Goal: Information Seeking & Learning: Learn about a topic

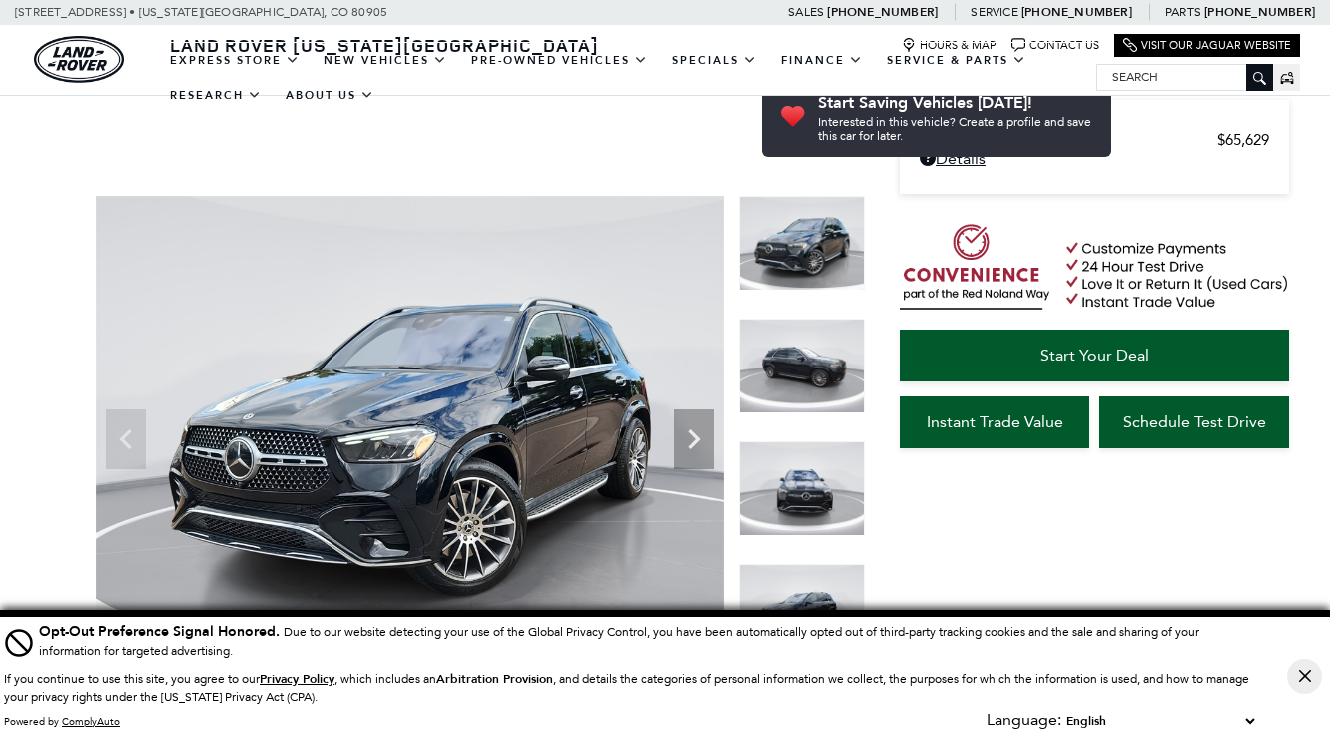
scroll to position [174, 0]
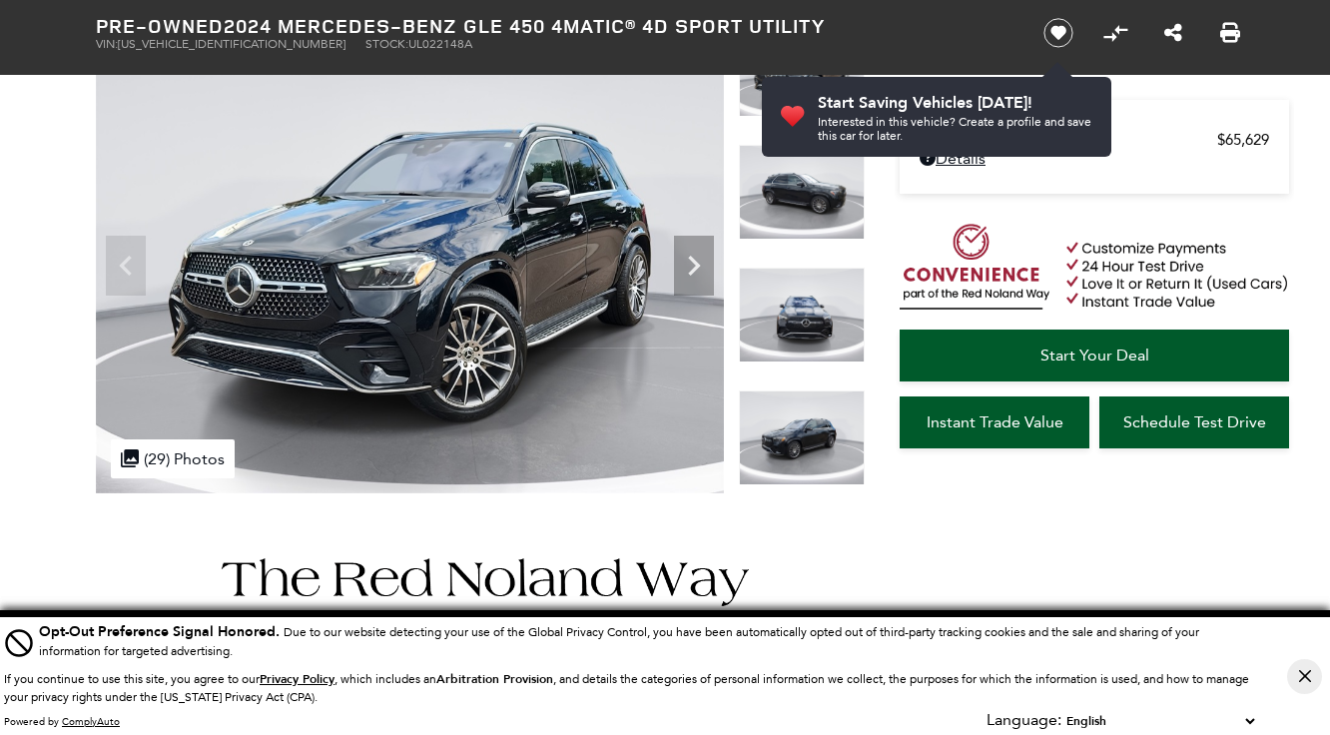
click at [686, 271] on icon "Next" at bounding box center [694, 266] width 40 height 40
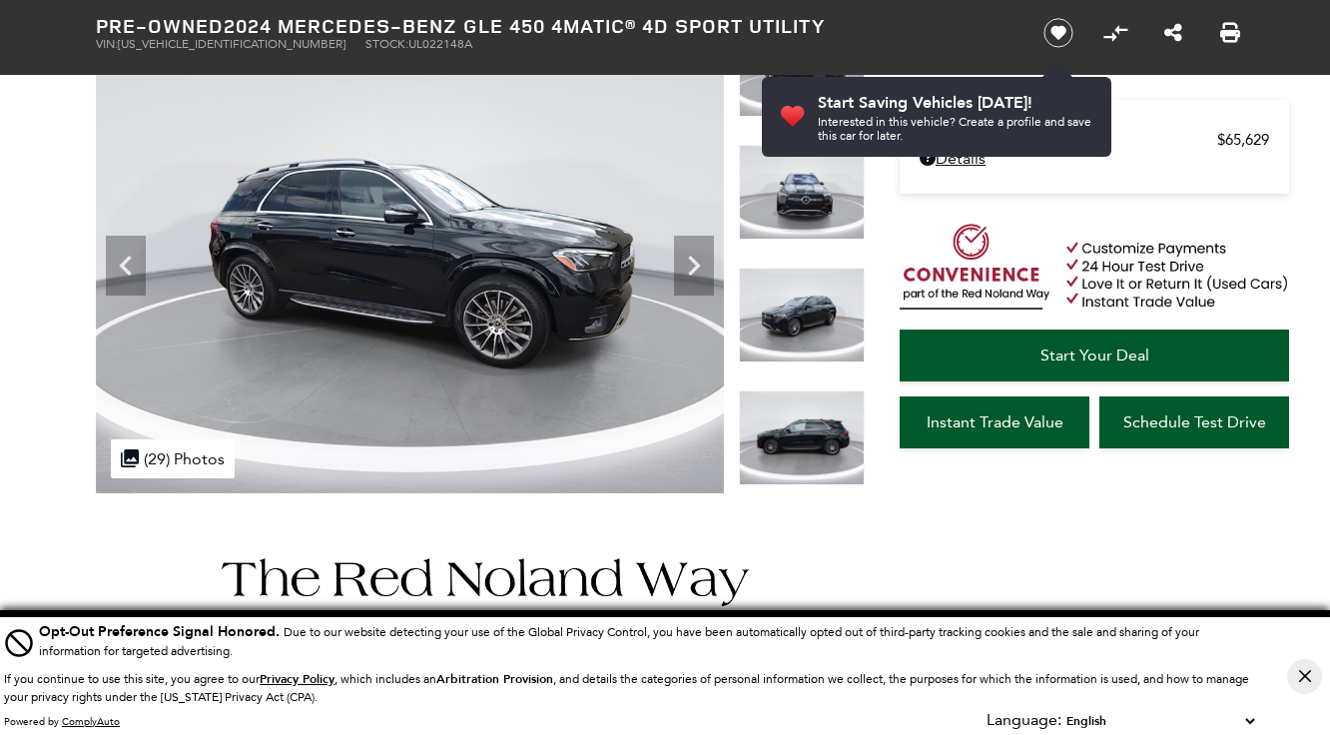
click at [686, 271] on icon "Next" at bounding box center [694, 266] width 40 height 40
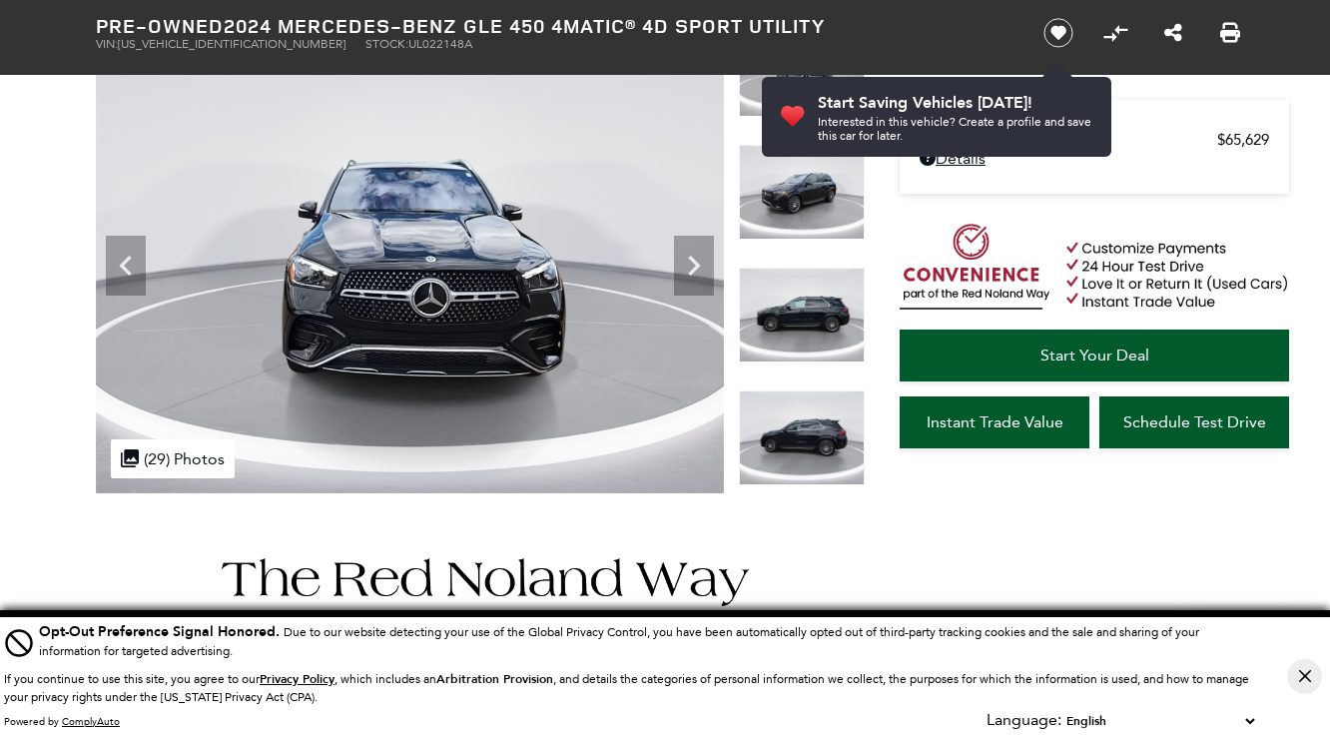
click at [686, 271] on icon "Next" at bounding box center [694, 266] width 40 height 40
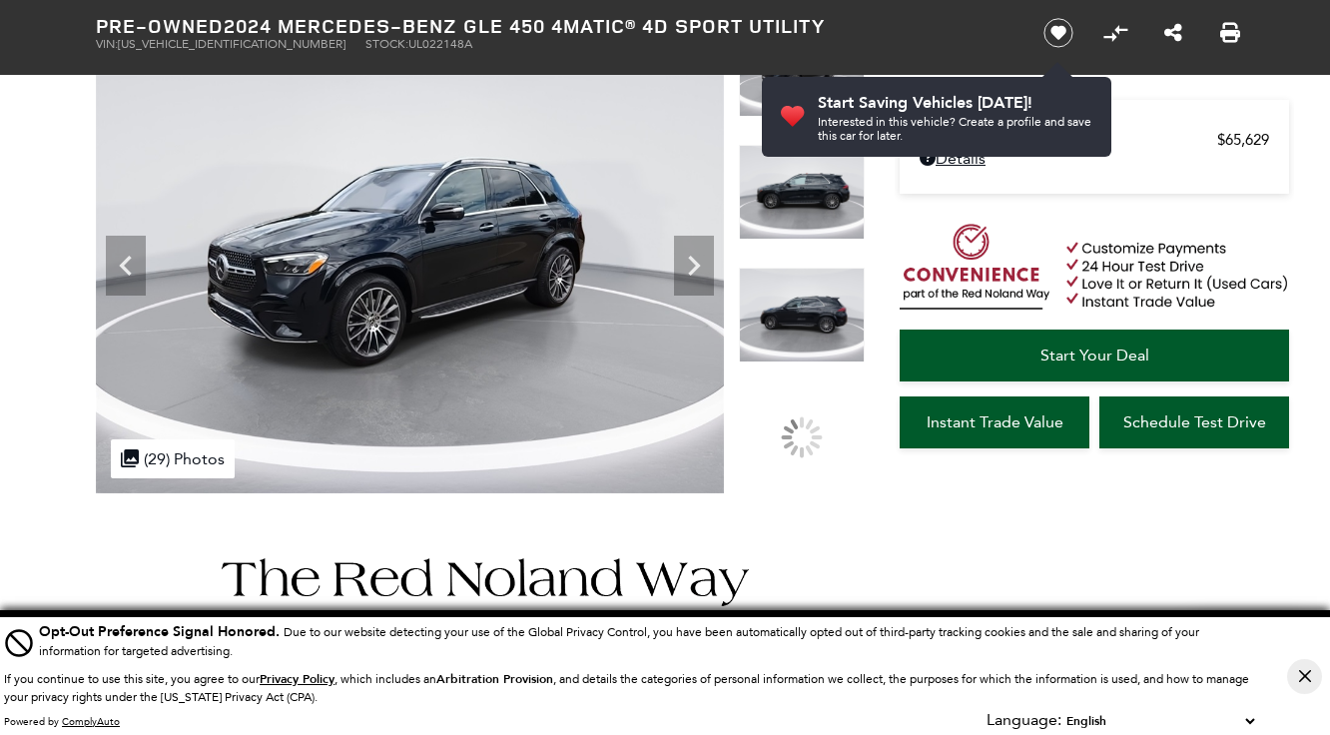
click at [686, 271] on icon "Next" at bounding box center [694, 266] width 40 height 40
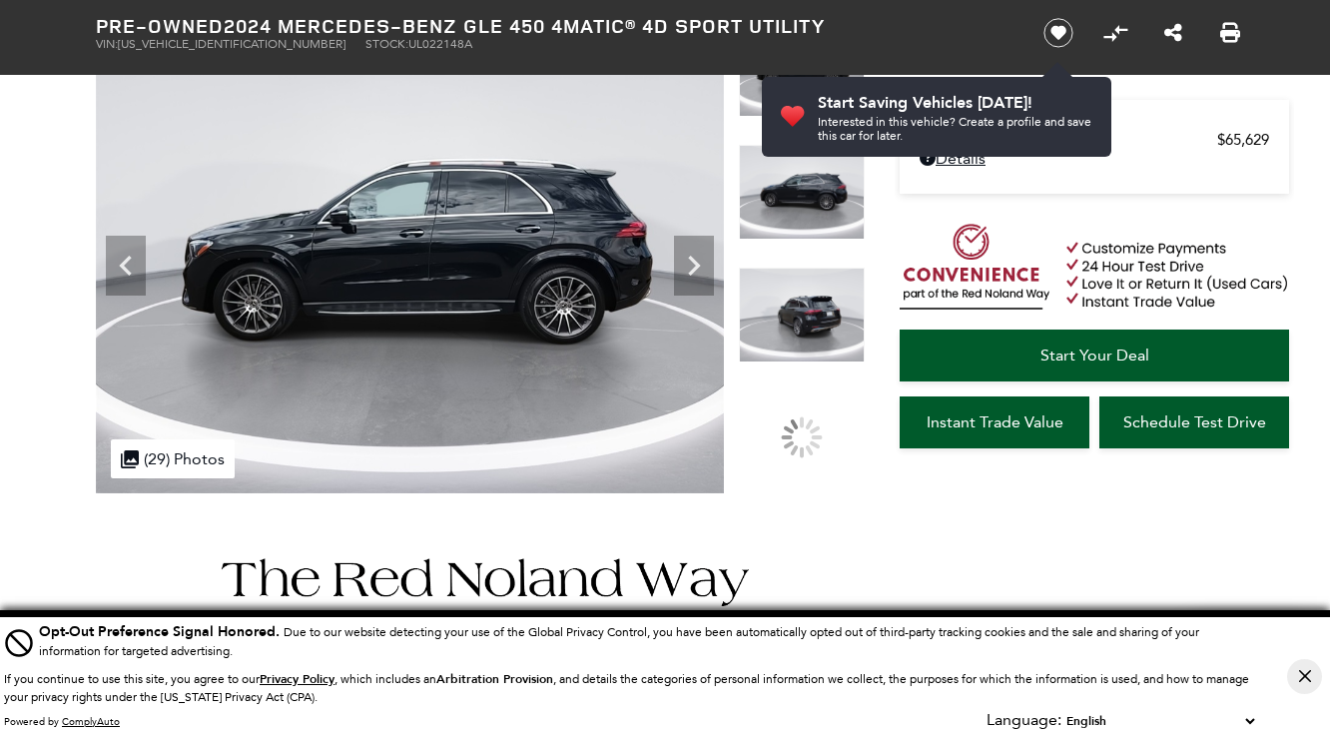
click at [686, 271] on icon "Next" at bounding box center [694, 266] width 40 height 40
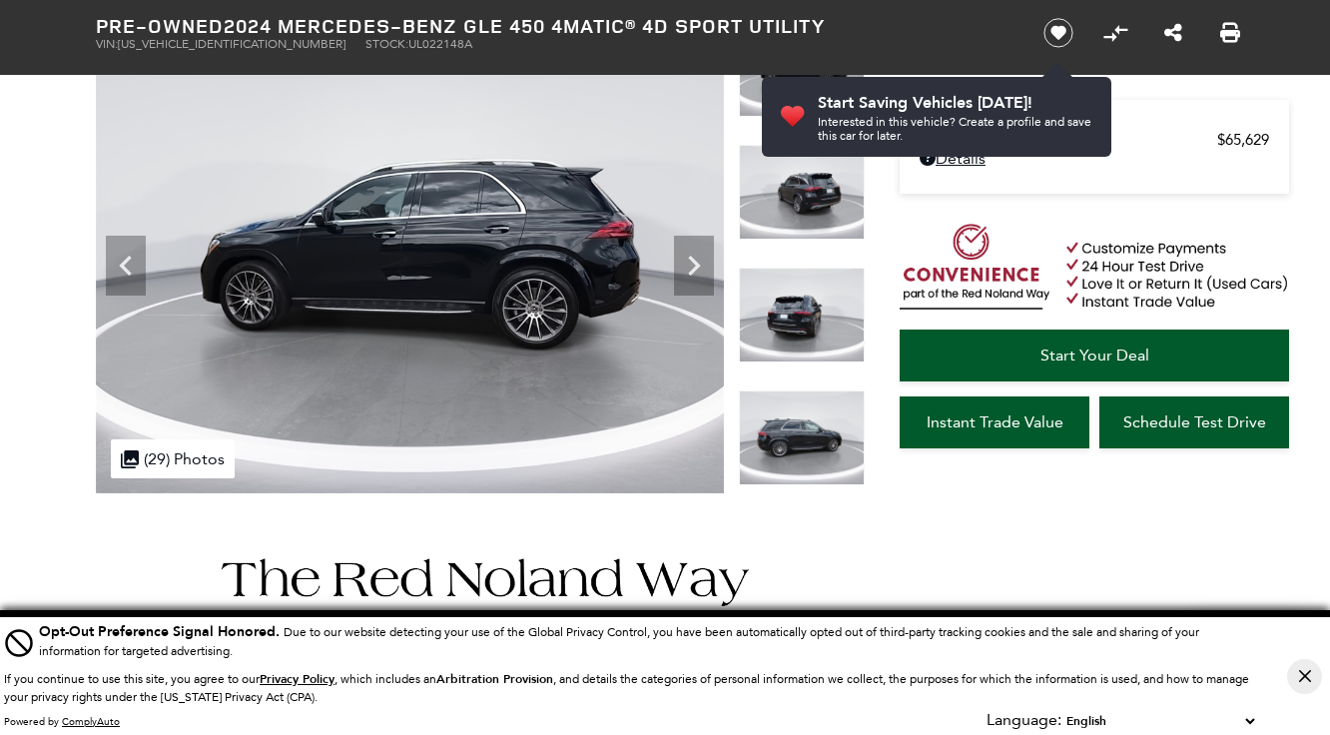
click at [686, 271] on icon "Next" at bounding box center [694, 266] width 40 height 40
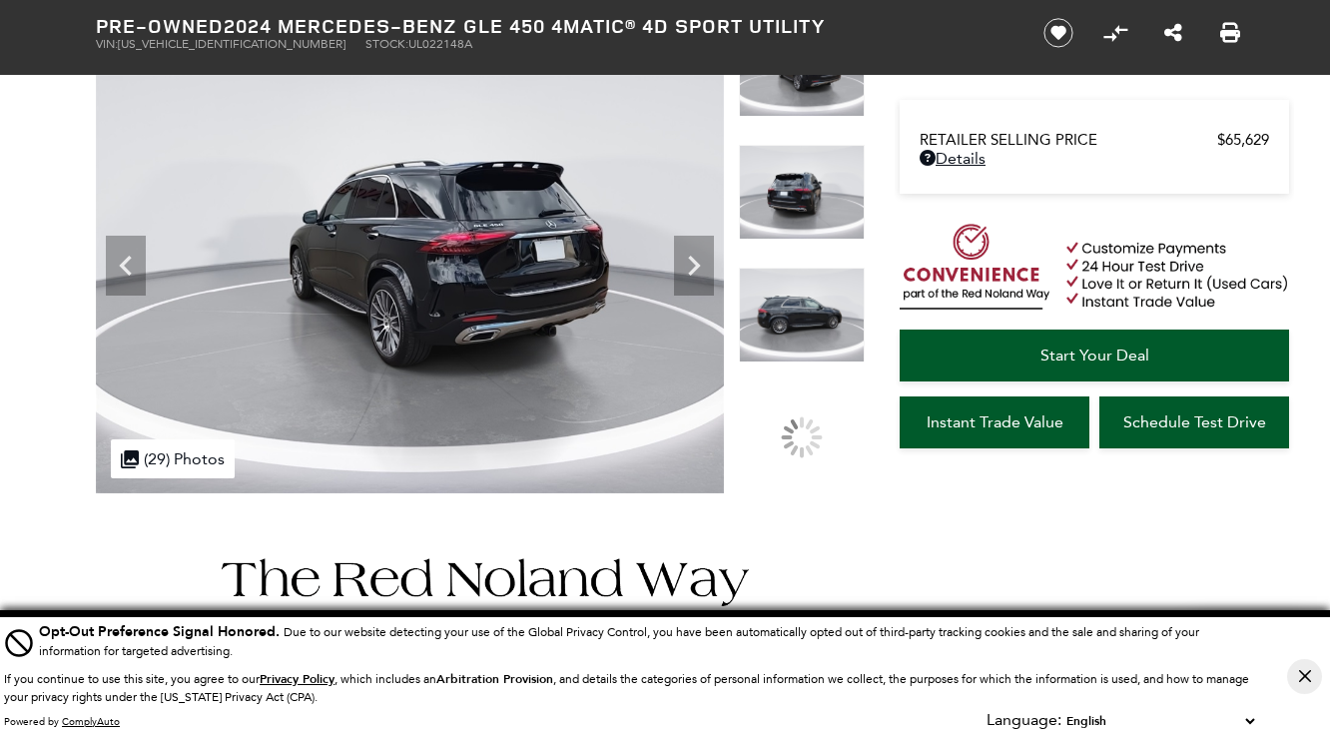
click at [686, 271] on icon "Next" at bounding box center [694, 266] width 40 height 40
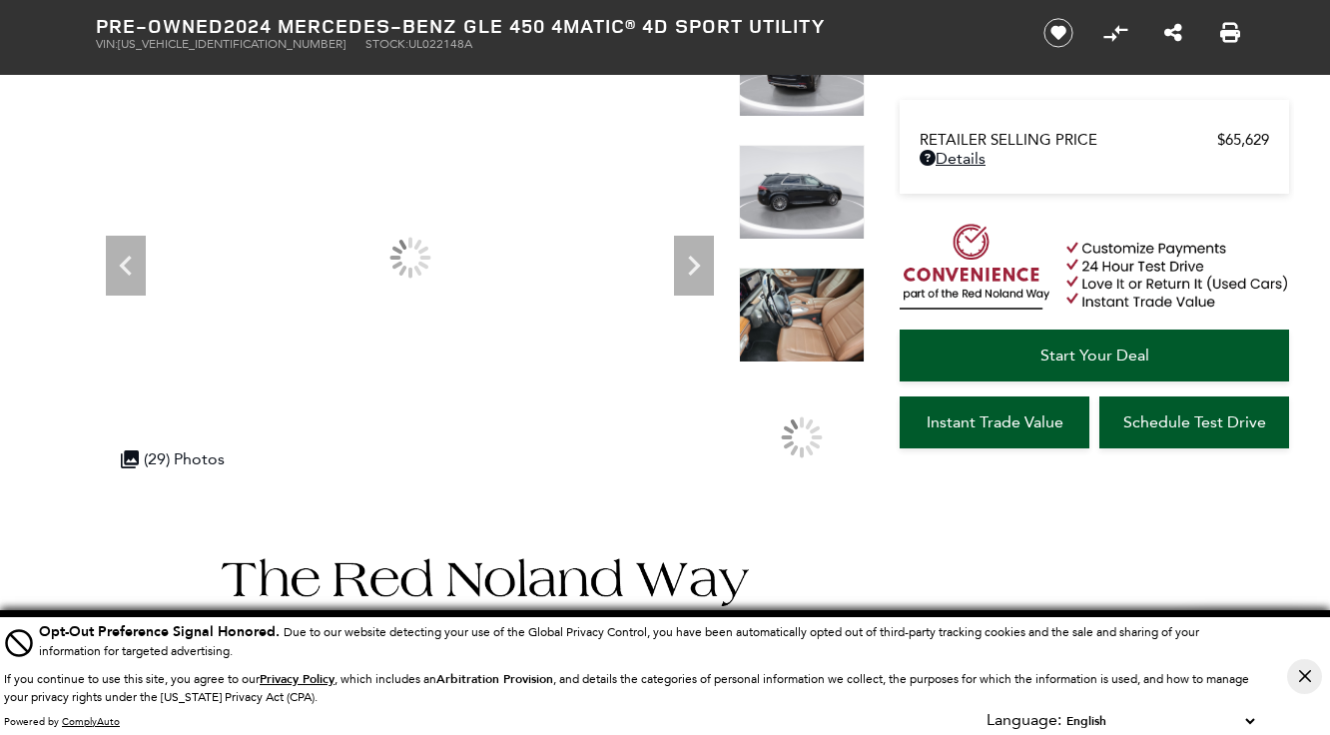
click at [686, 271] on icon "Next" at bounding box center [694, 266] width 40 height 40
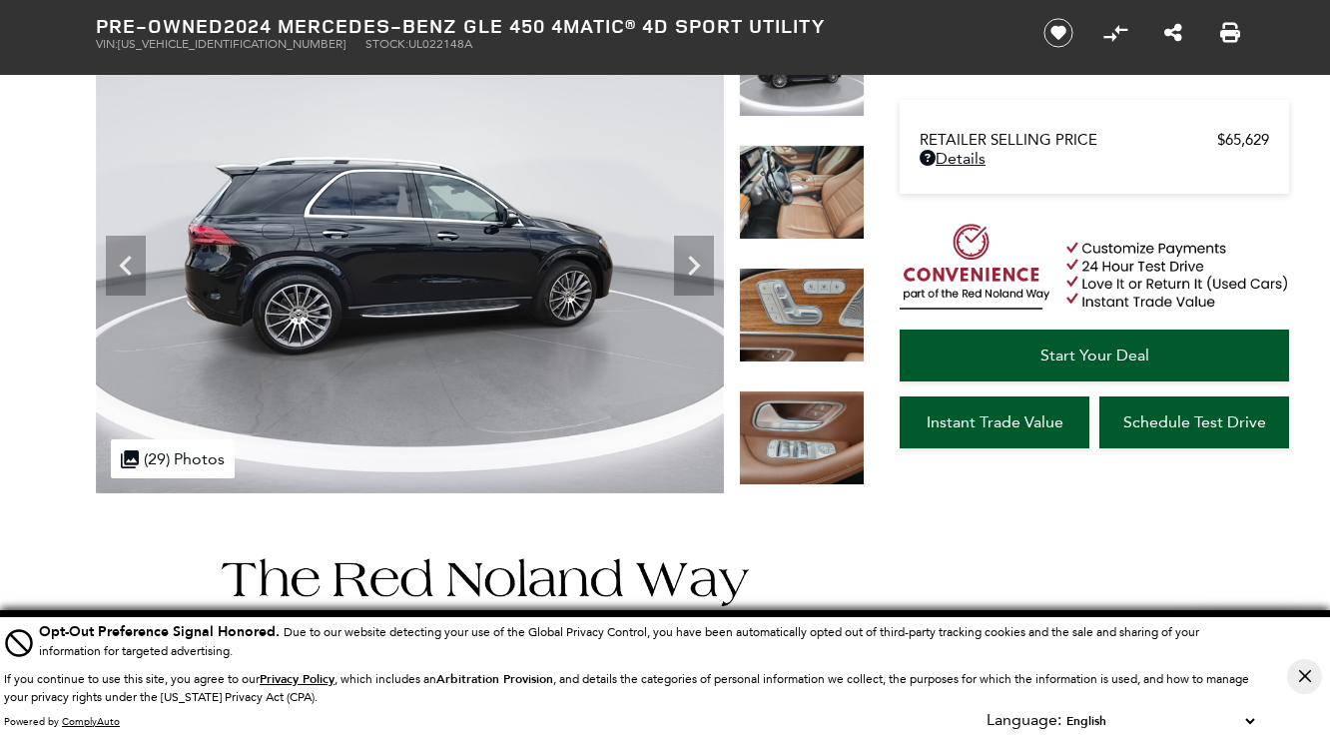
click at [686, 271] on icon "Next" at bounding box center [694, 266] width 40 height 40
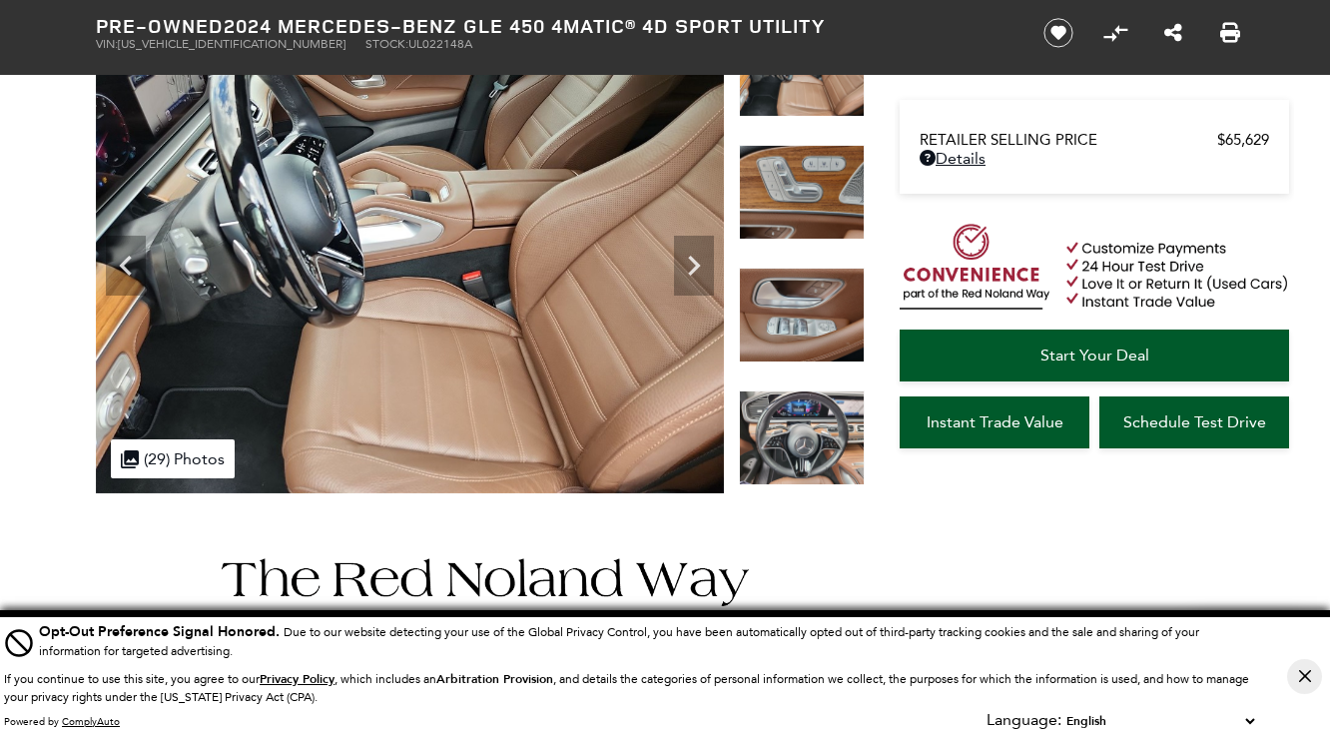
click at [686, 271] on icon "Next" at bounding box center [694, 266] width 40 height 40
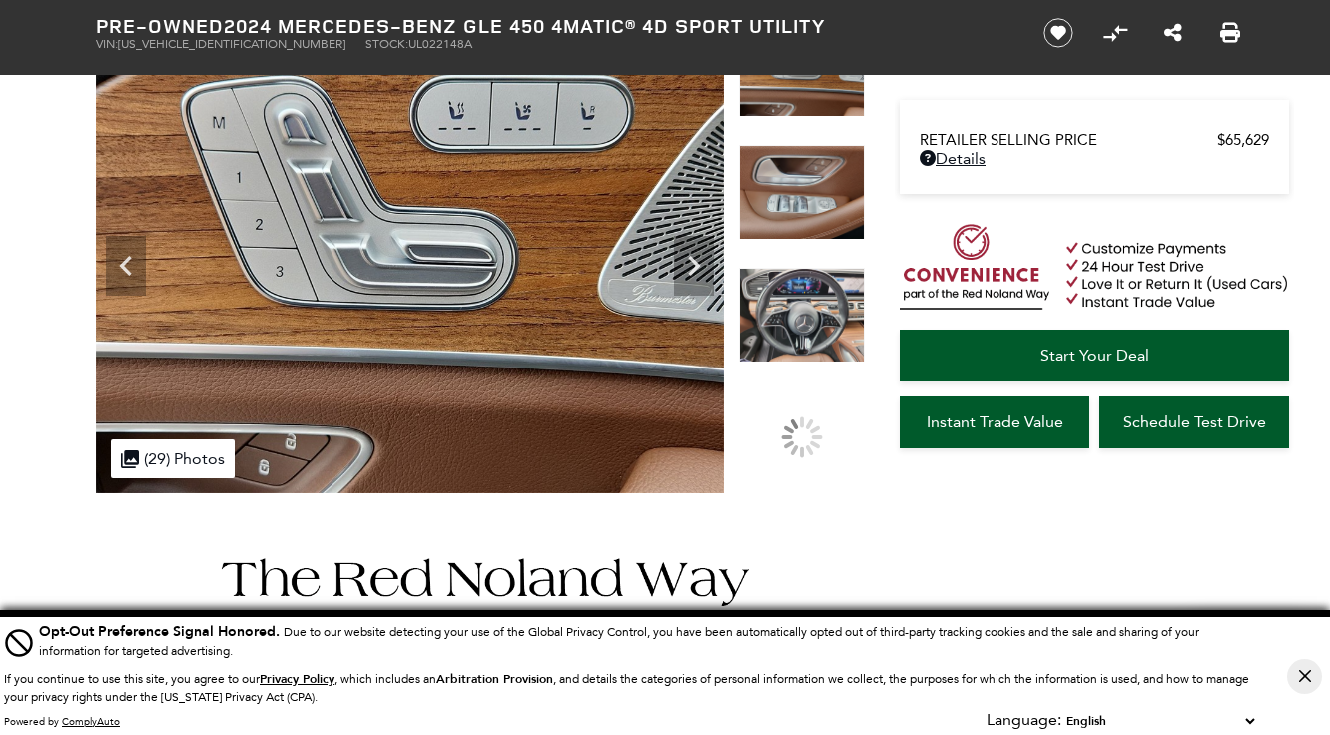
click at [686, 271] on icon "Next" at bounding box center [694, 266] width 40 height 40
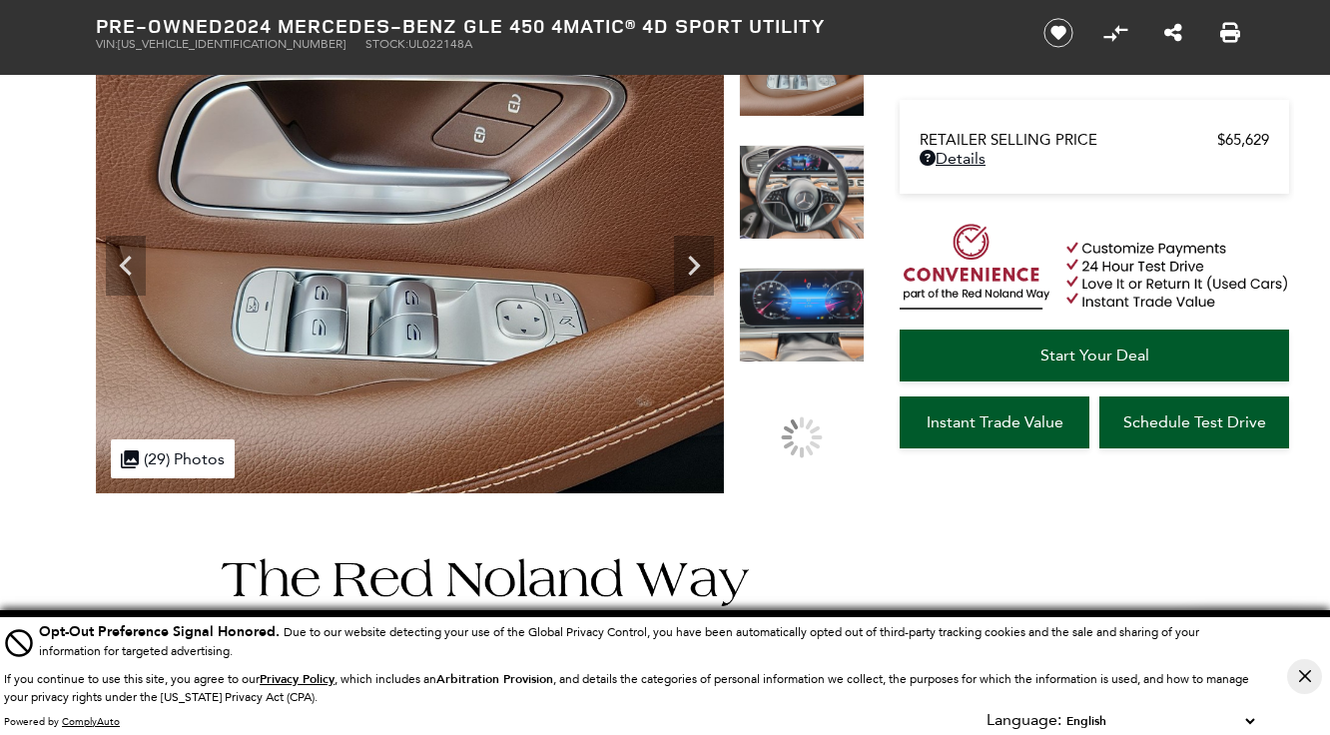
click at [686, 271] on icon "Next" at bounding box center [694, 266] width 40 height 40
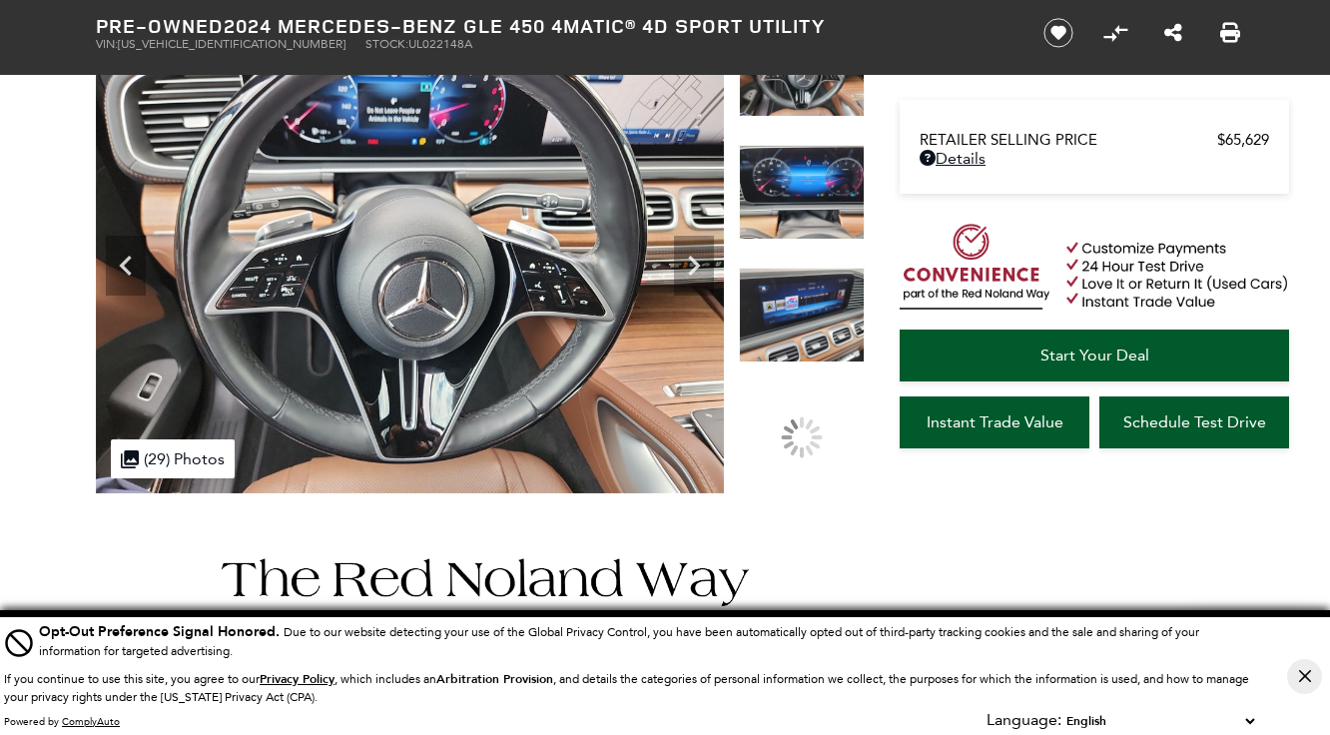
click at [686, 271] on icon "Next" at bounding box center [694, 266] width 40 height 40
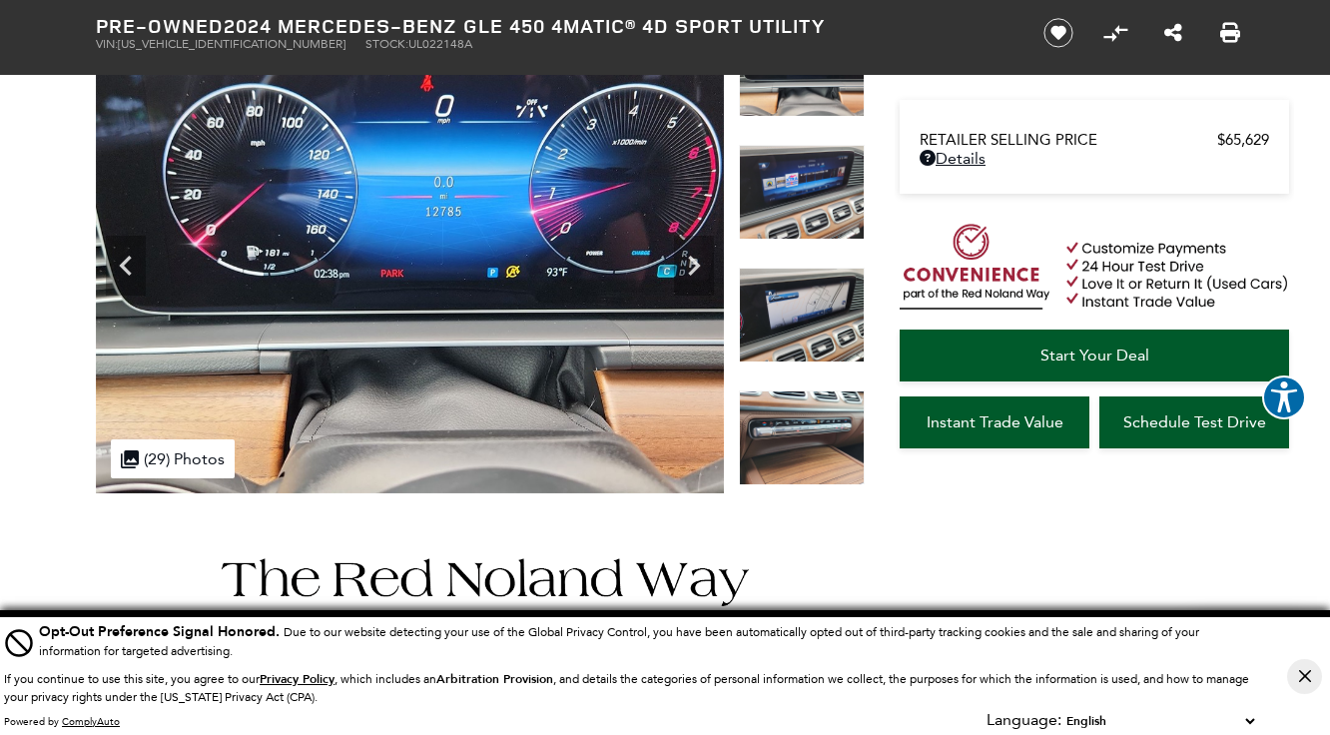
click at [686, 271] on icon "Next" at bounding box center [694, 266] width 40 height 40
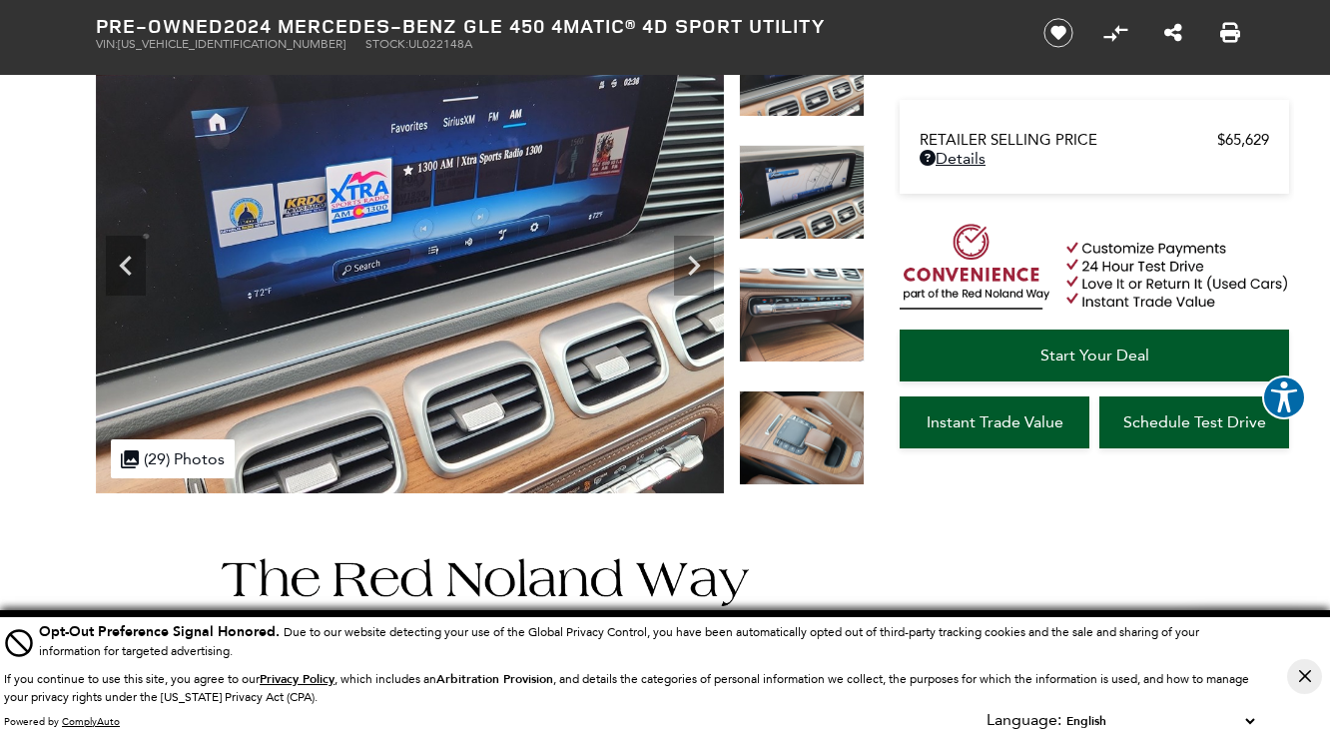
click at [686, 271] on icon "Next" at bounding box center [694, 266] width 40 height 40
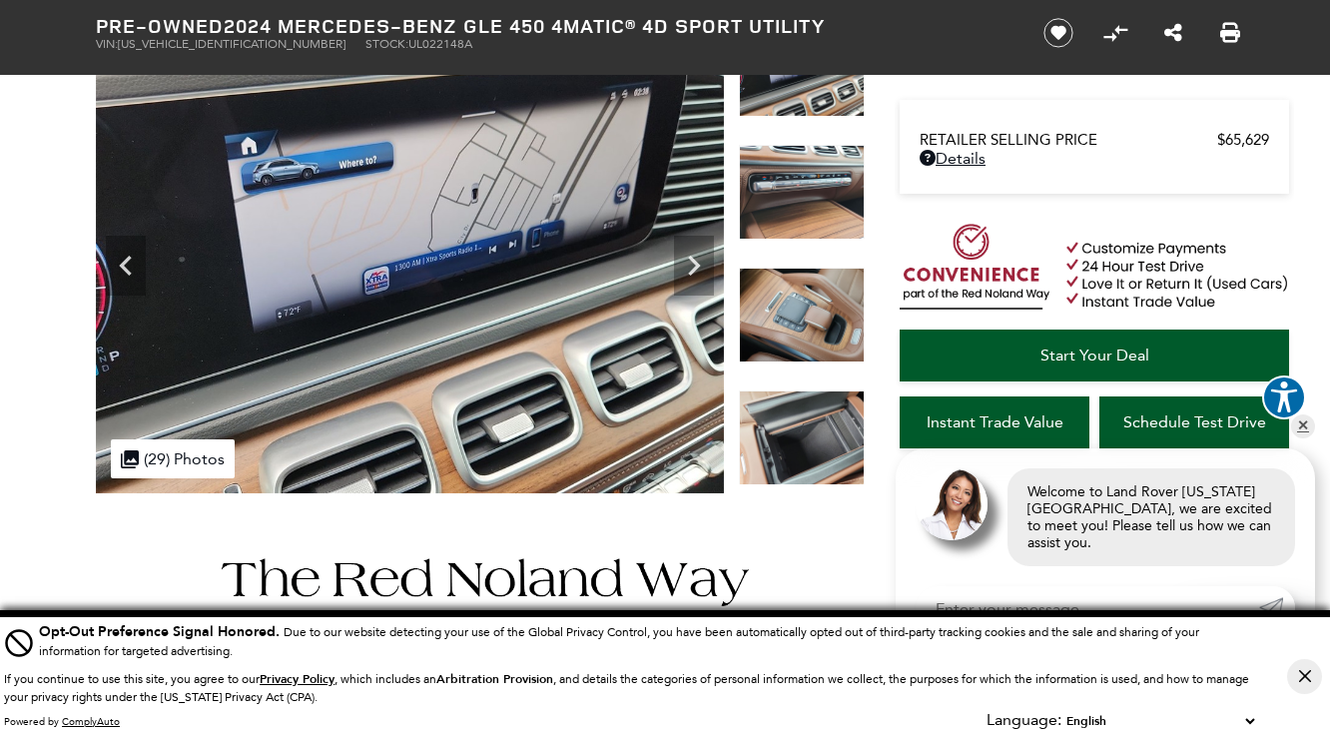
click at [686, 271] on icon "Next" at bounding box center [694, 266] width 40 height 40
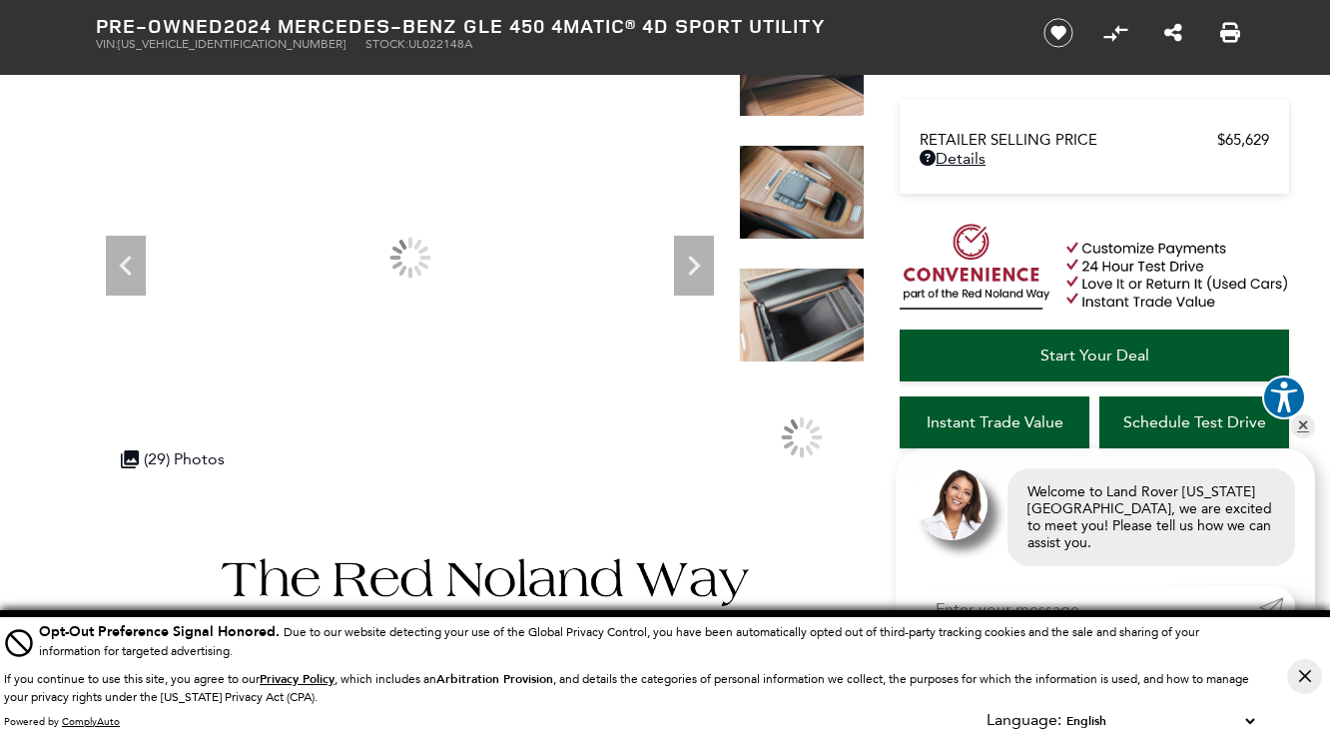
click at [686, 271] on icon "Next" at bounding box center [694, 266] width 40 height 40
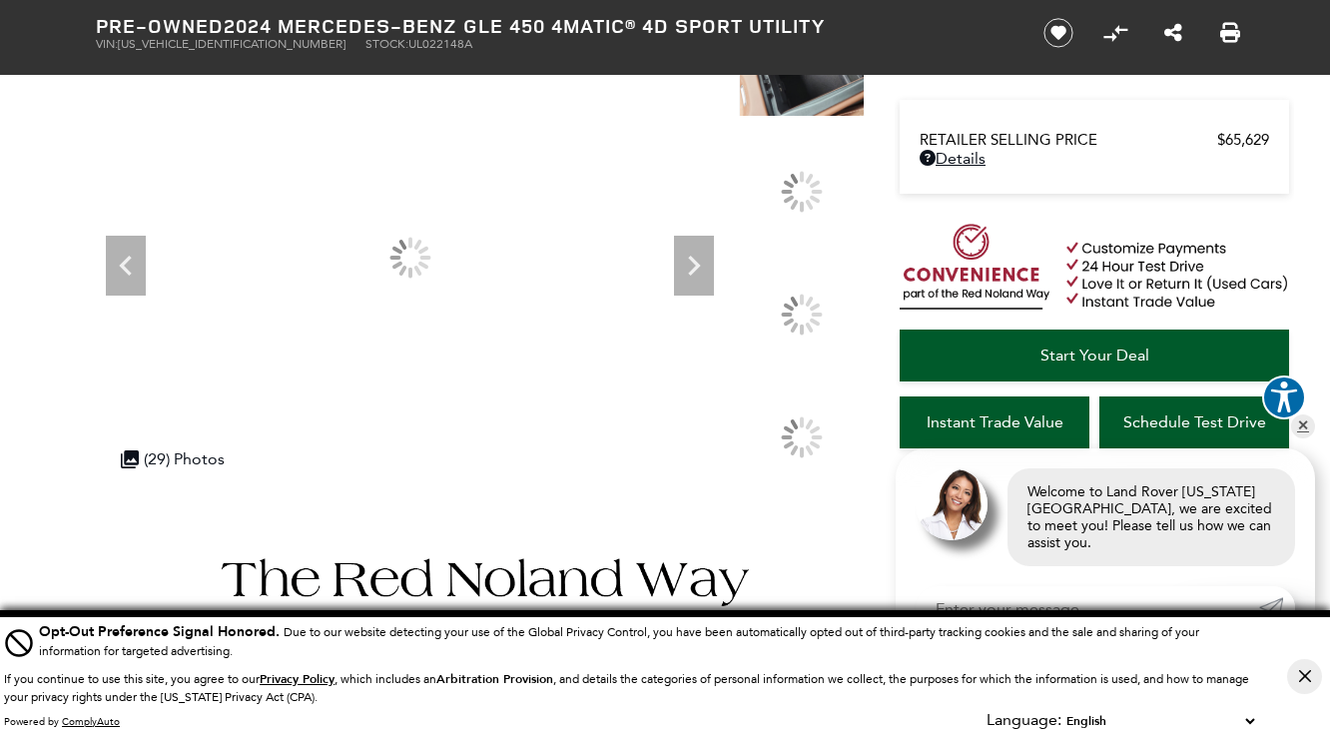
click at [686, 271] on icon "Next" at bounding box center [694, 266] width 40 height 40
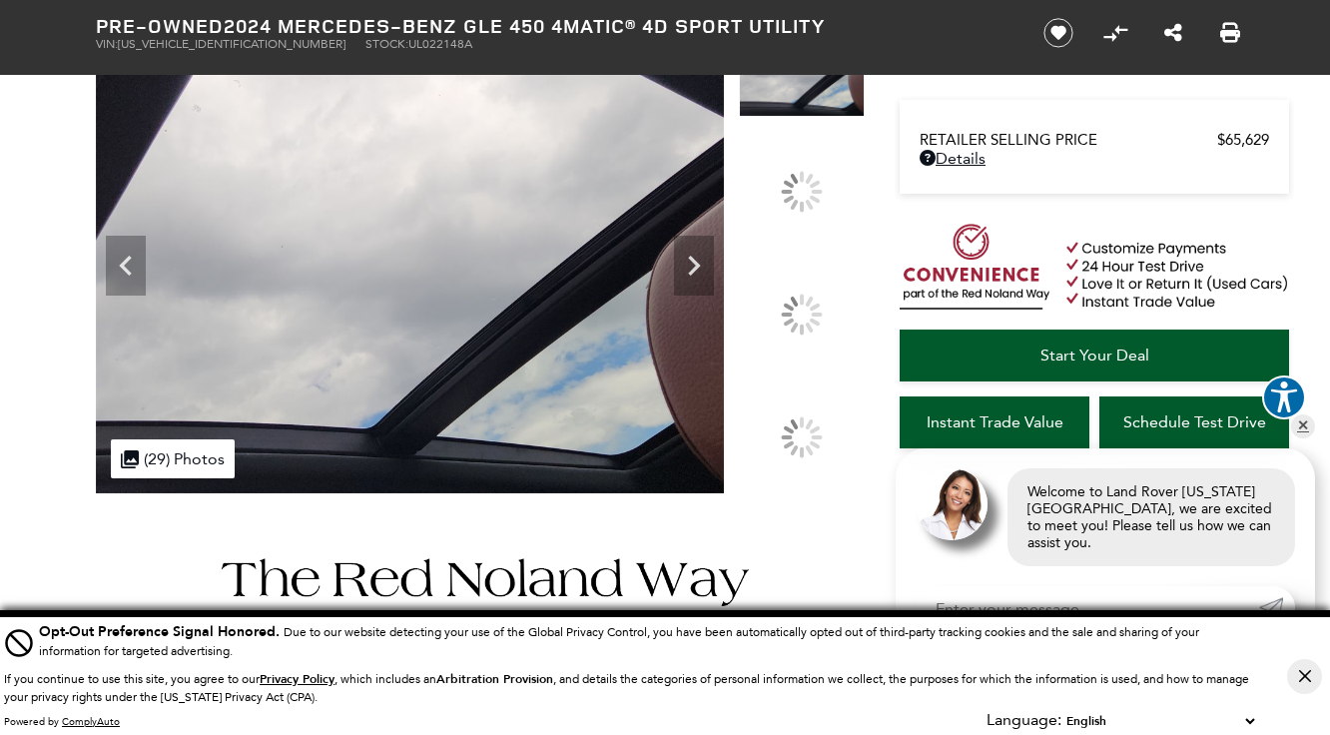
click at [686, 271] on icon "Next" at bounding box center [694, 266] width 40 height 40
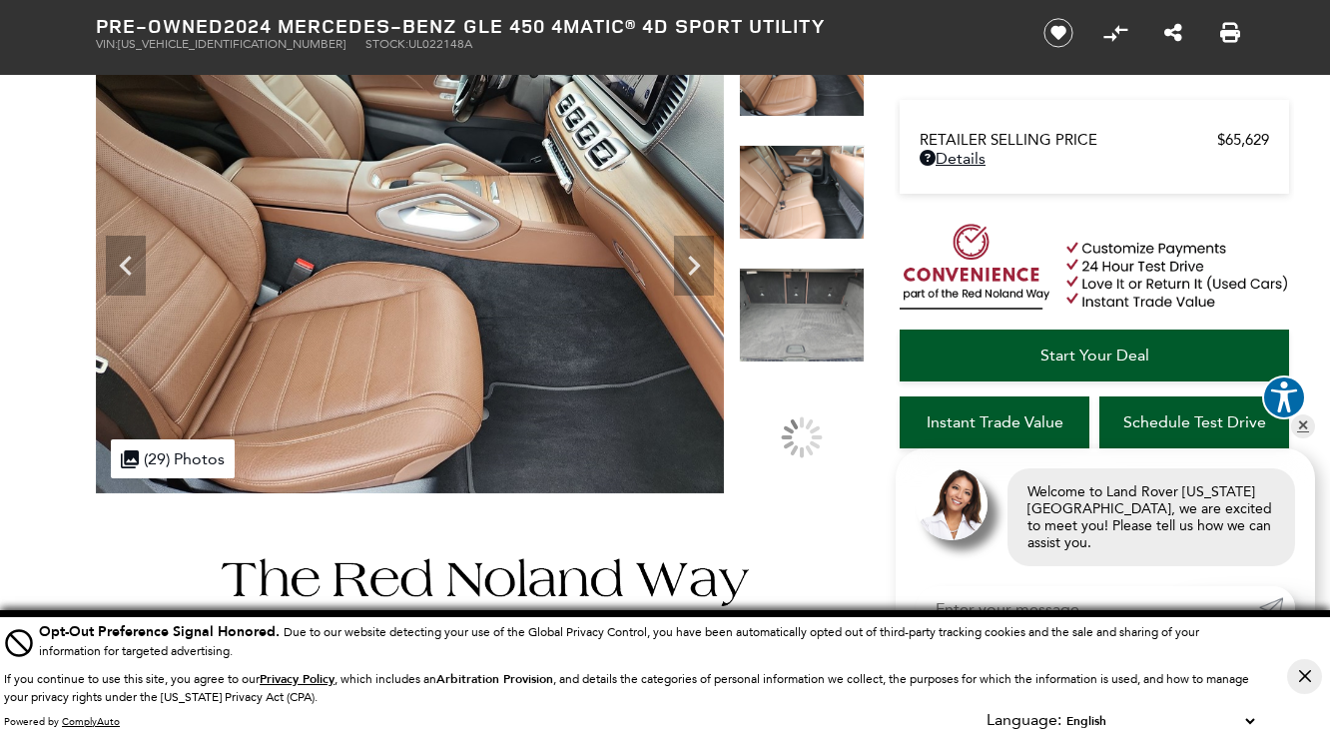
click at [686, 271] on icon "Next" at bounding box center [694, 266] width 40 height 40
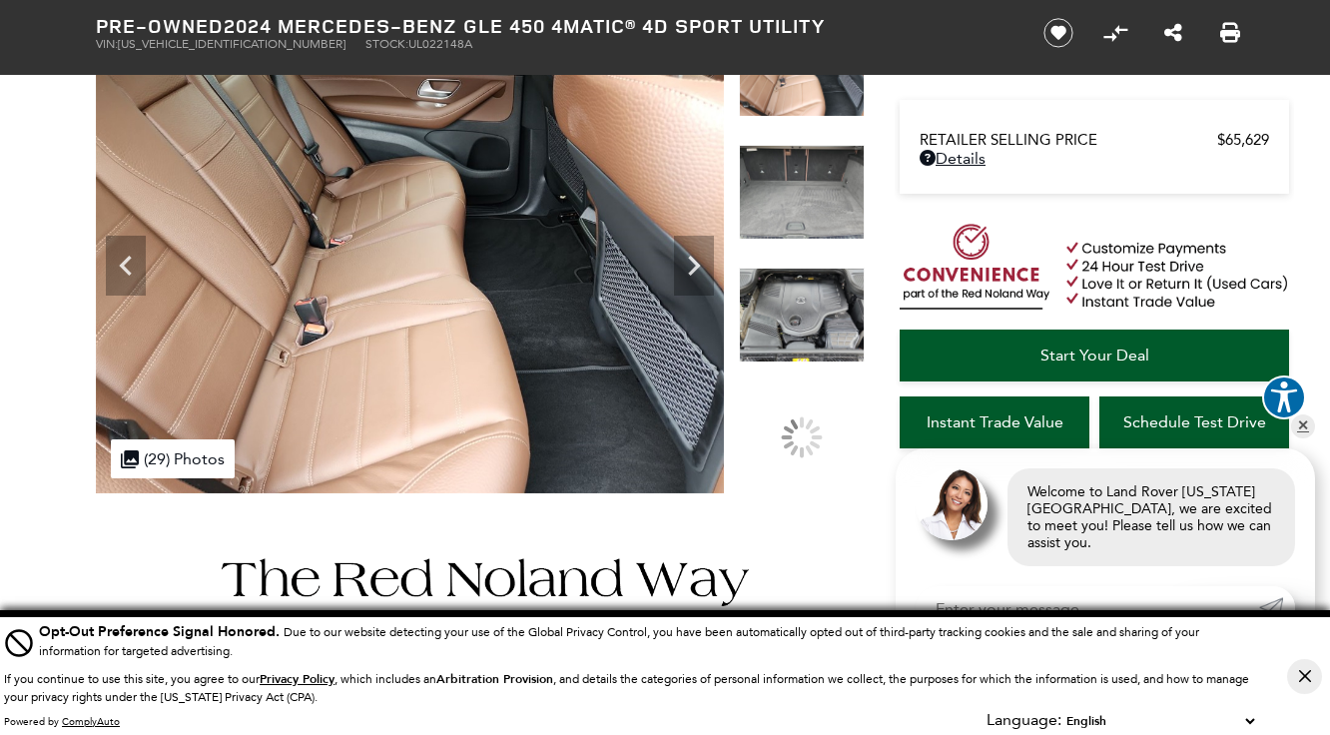
click at [686, 271] on icon "Next" at bounding box center [694, 266] width 40 height 40
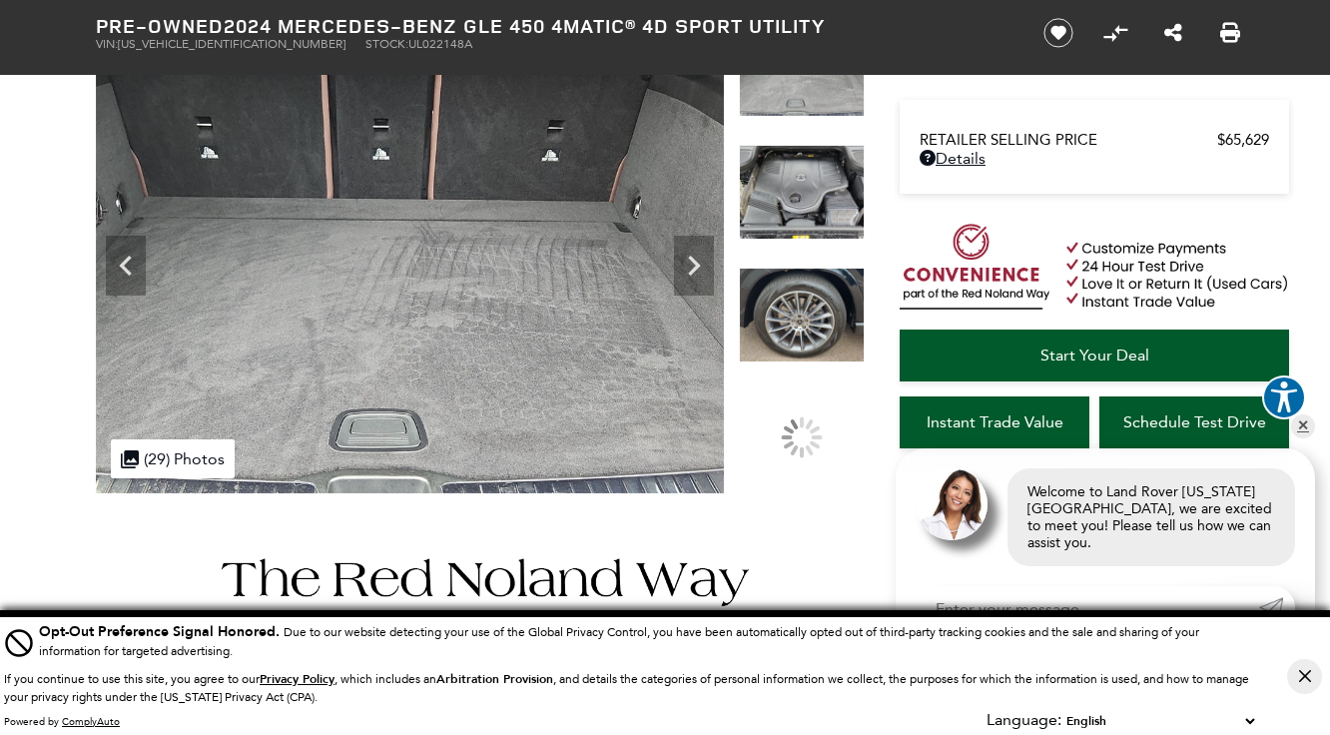
click at [686, 271] on icon "Next" at bounding box center [694, 266] width 40 height 40
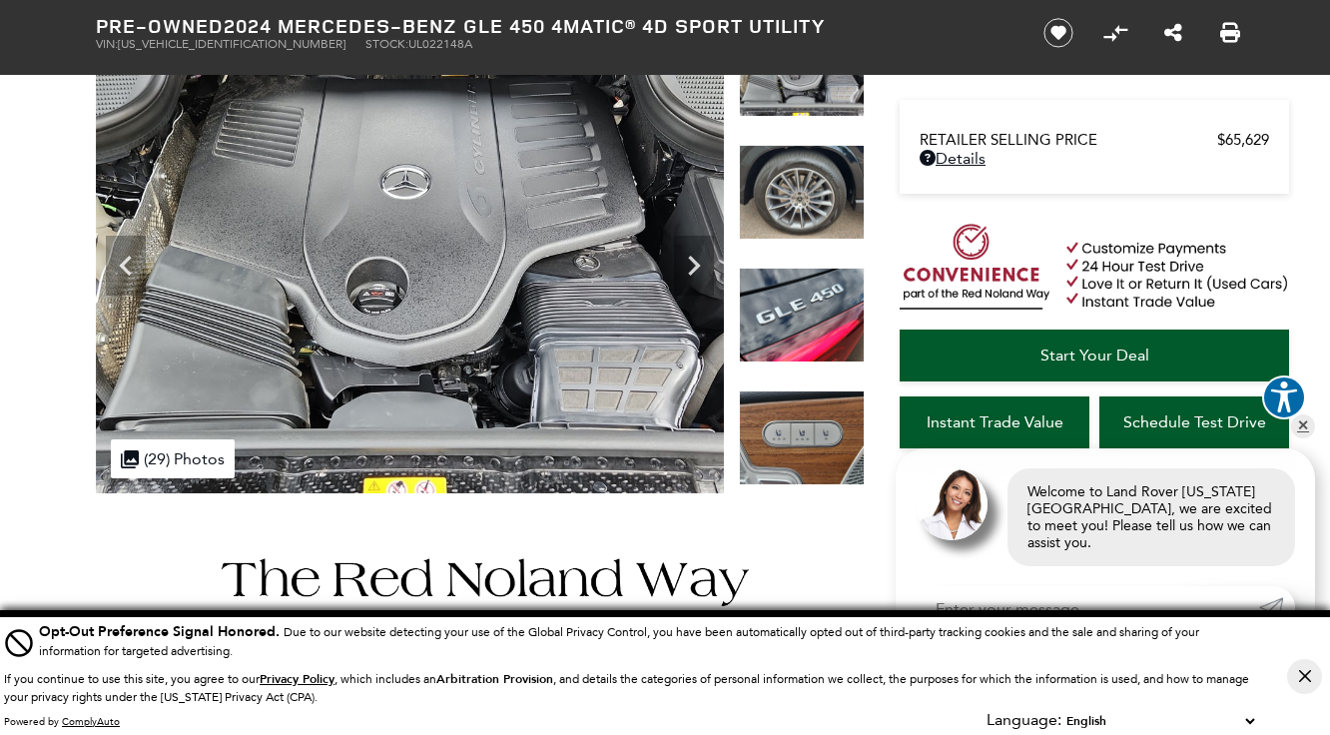
click at [686, 271] on icon "Next" at bounding box center [694, 266] width 40 height 40
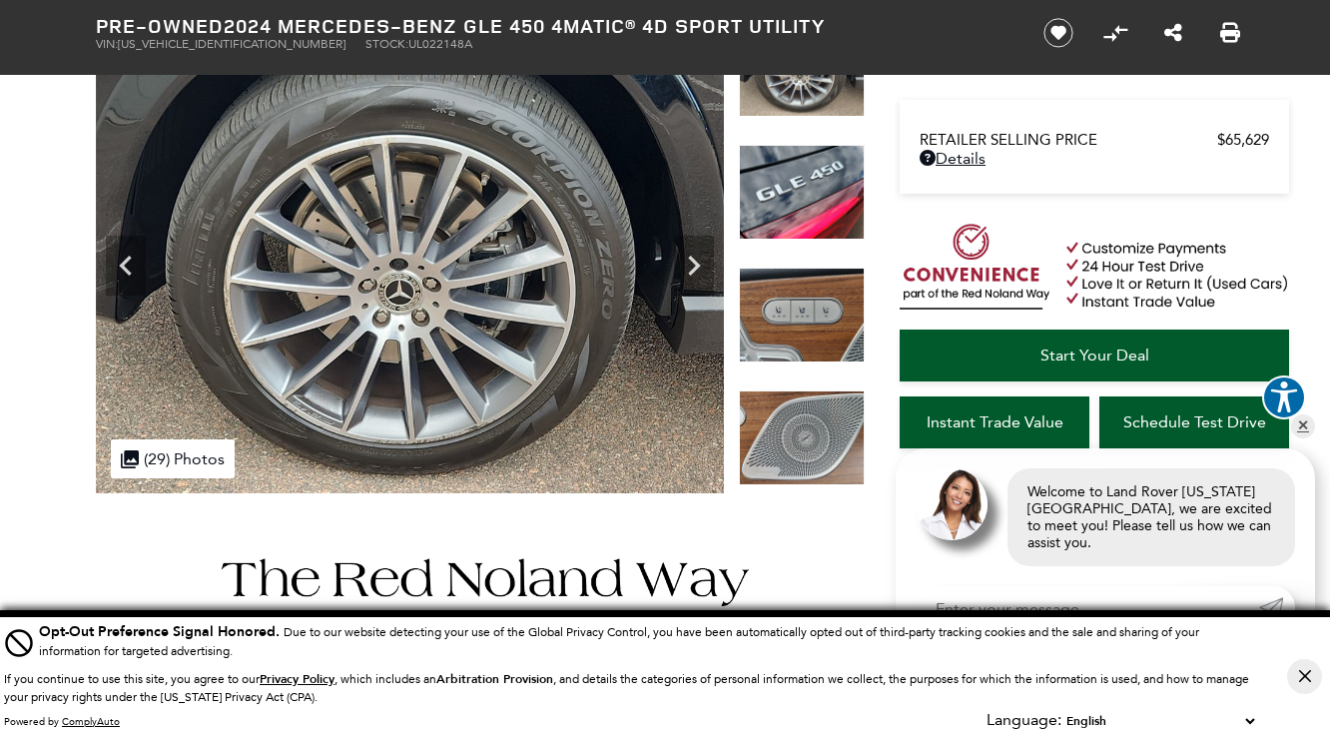
click at [686, 271] on icon "Next" at bounding box center [694, 266] width 40 height 40
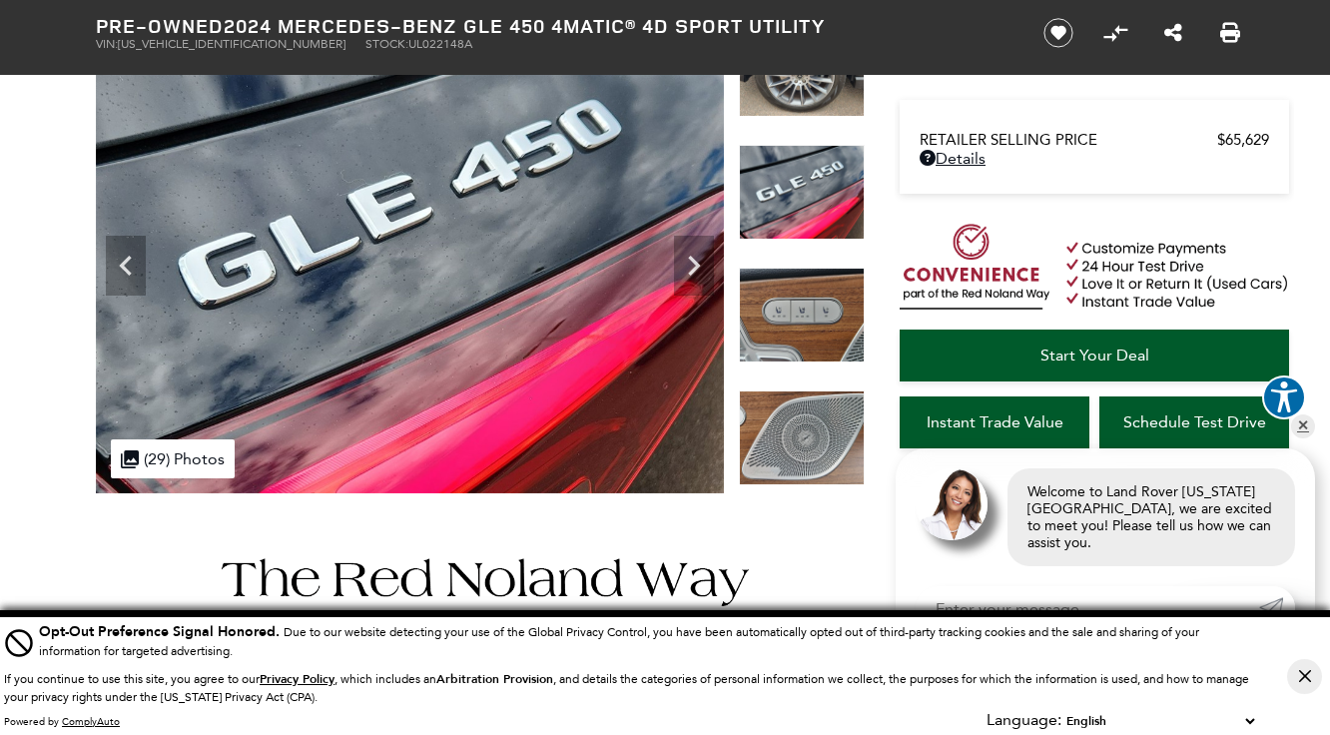
click at [686, 271] on icon "Next" at bounding box center [694, 266] width 40 height 40
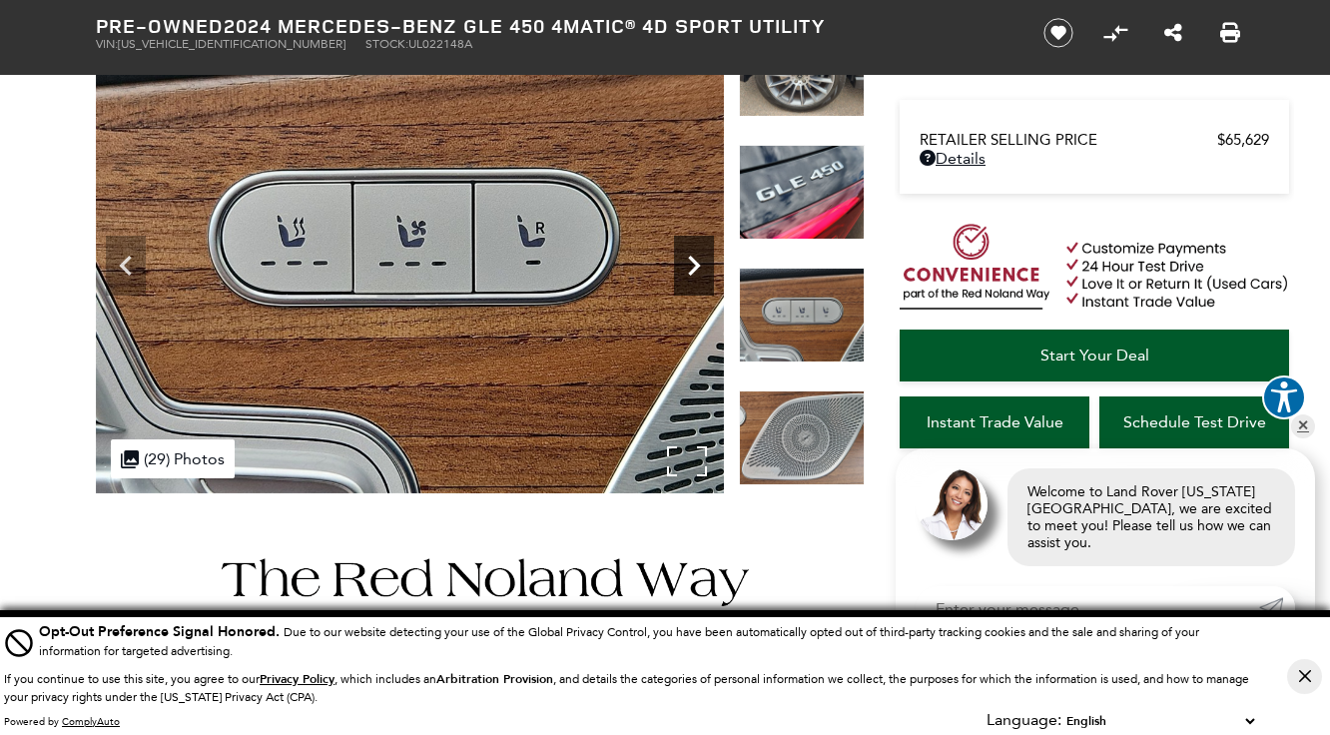
click at [696, 278] on icon "Next" at bounding box center [694, 266] width 40 height 40
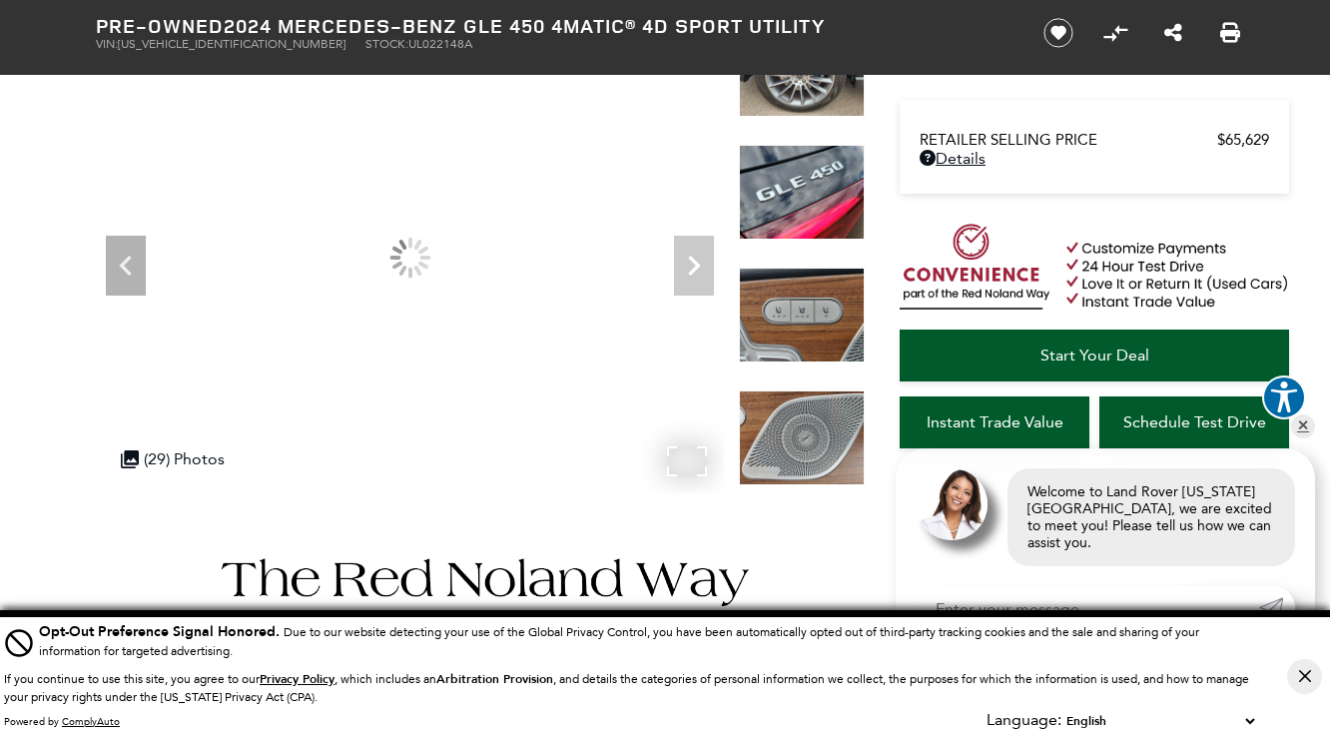
click at [696, 278] on div at bounding box center [410, 257] width 628 height 471
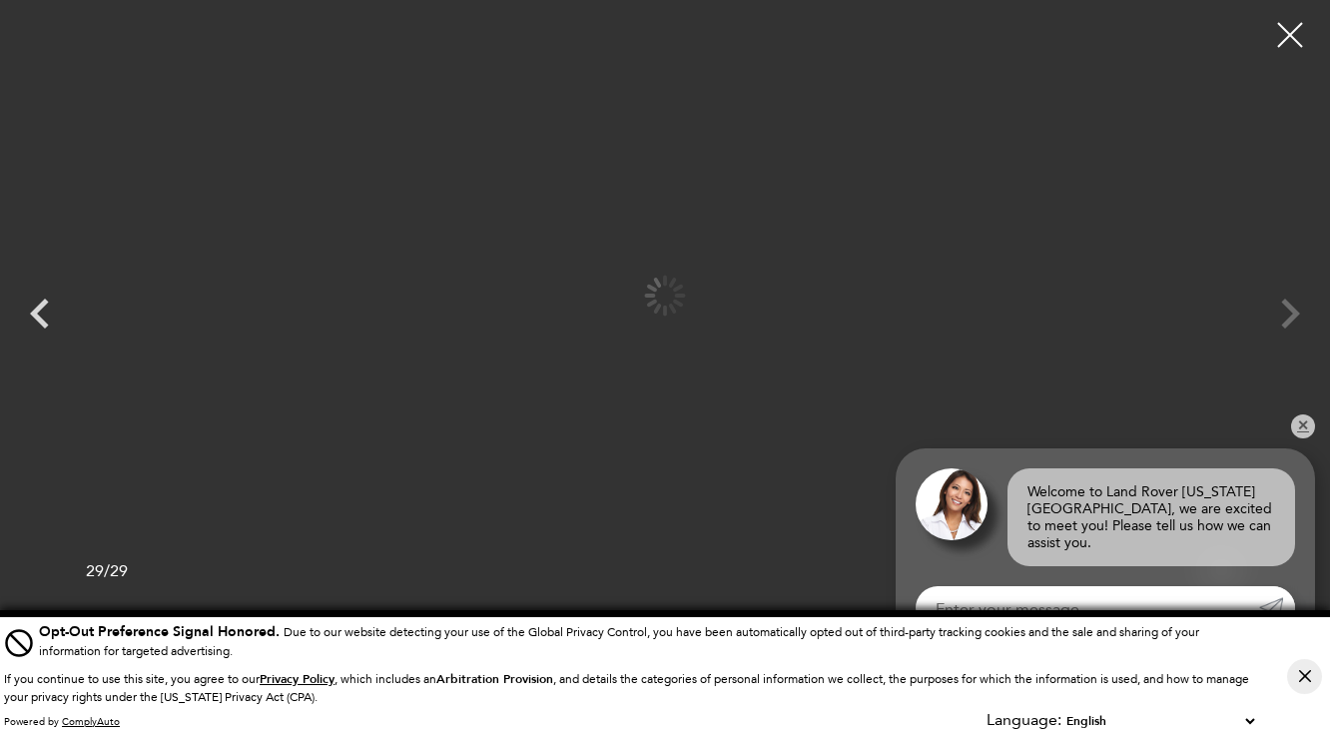
click at [696, 278] on img at bounding box center [665, 295] width 1131 height 560
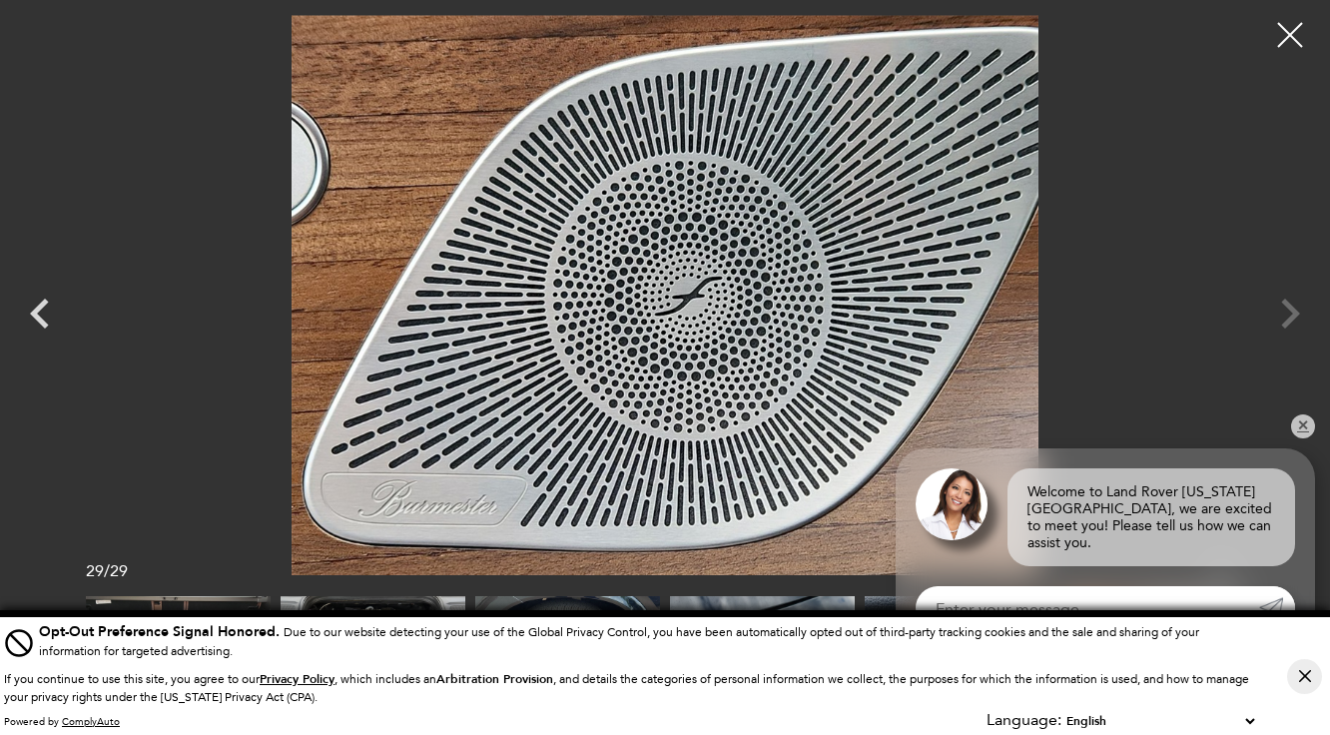
click at [1294, 323] on div at bounding box center [665, 295] width 1330 height 560
click at [1284, 50] on div at bounding box center [1291, 35] width 53 height 53
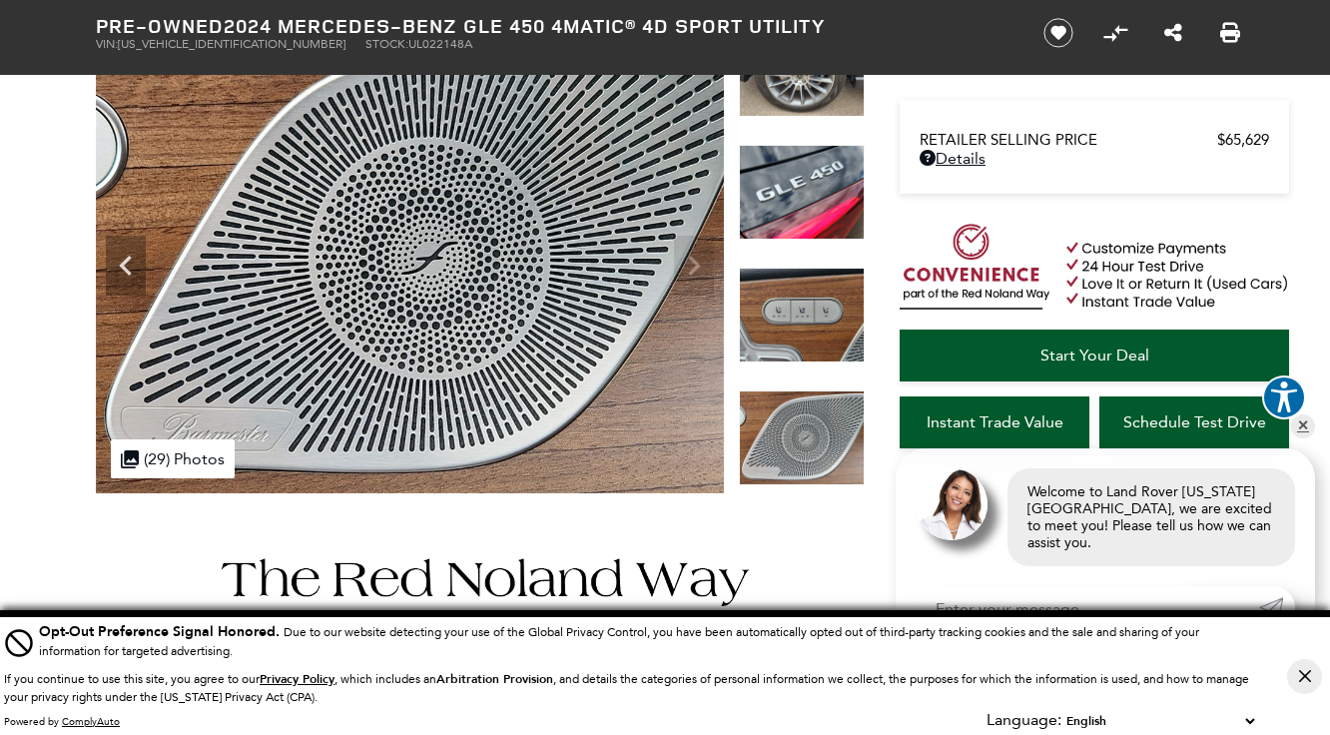
scroll to position [207, 0]
